Goal: Task Accomplishment & Management: Manage account settings

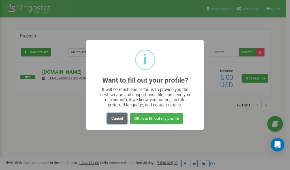
click at [117, 120] on button "Cancel" at bounding box center [117, 118] width 20 height 10
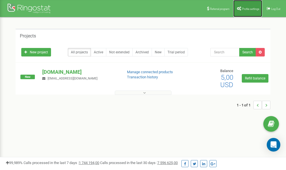
click at [245, 10] on span "Profile settings" at bounding box center [250, 8] width 17 height 3
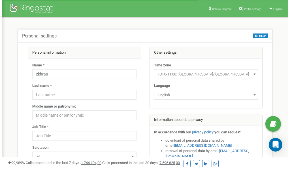
scroll to position [28, 0]
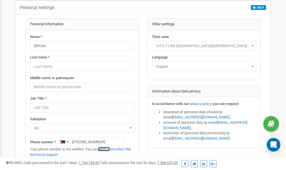
click at [107, 149] on link "verify it" at bounding box center [104, 149] width 12 height 4
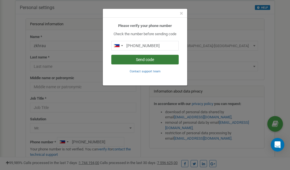
click at [142, 60] on button "Send code" at bounding box center [145, 60] width 68 height 10
